Goal: Task Accomplishment & Management: Complete application form

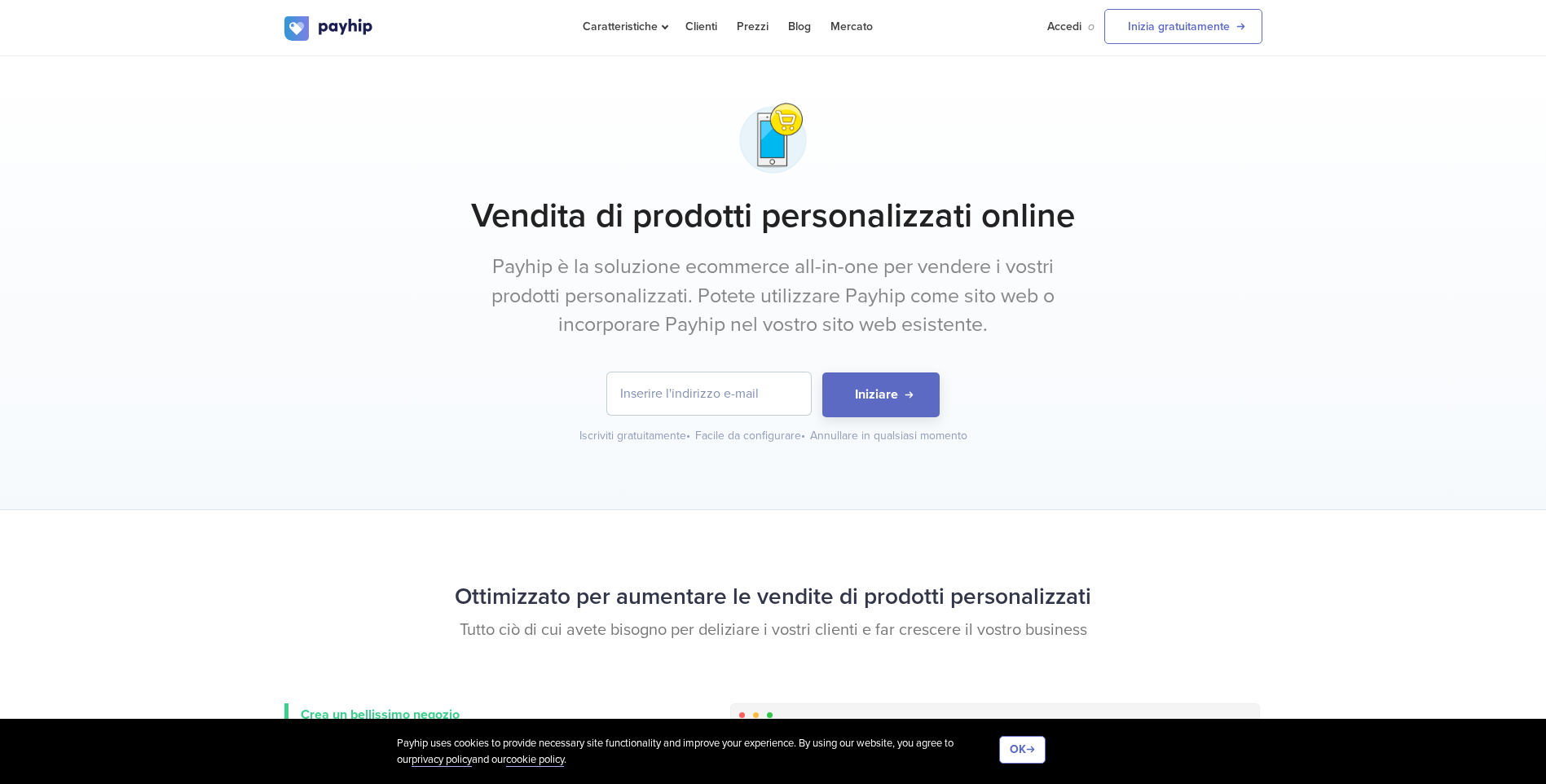
click at [748, 388] on input "email" at bounding box center [709, 394] width 204 height 42
type input "[EMAIL_ADDRESS][DOMAIN_NAME]"
click at [879, 388] on button "Iniziare" at bounding box center [881, 395] width 118 height 45
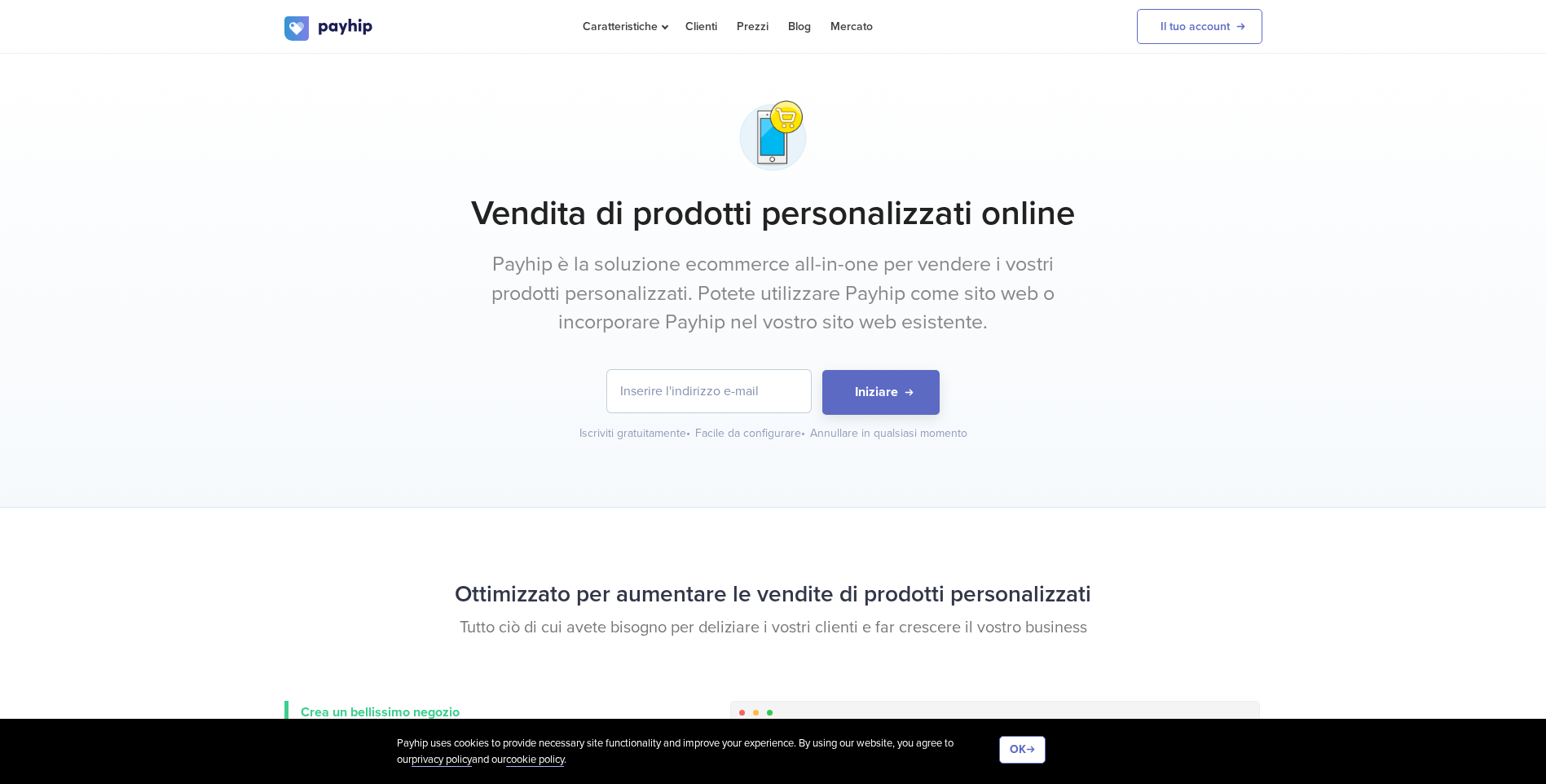
click at [675, 396] on input "email" at bounding box center [709, 391] width 204 height 42
type input "[EMAIL_ADDRESS][DOMAIN_NAME]"
click at [850, 387] on button "Iniziare" at bounding box center [881, 392] width 118 height 45
click at [847, 28] on link "Mercato" at bounding box center [851, 27] width 42 height 53
click at [750, 28] on link "Prezzi" at bounding box center [753, 27] width 32 height 53
